Goal: Find specific page/section: Find specific page/section

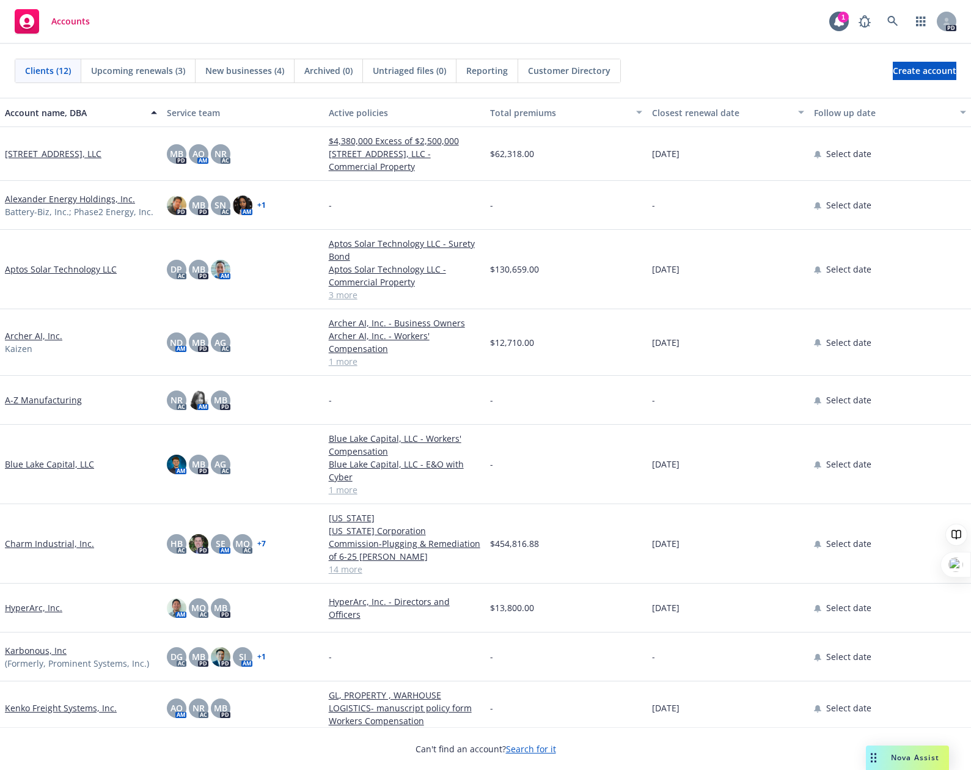
click at [641, 31] on div "Accounts 1 PD" at bounding box center [485, 22] width 971 height 44
